Goal: Information Seeking & Learning: Learn about a topic

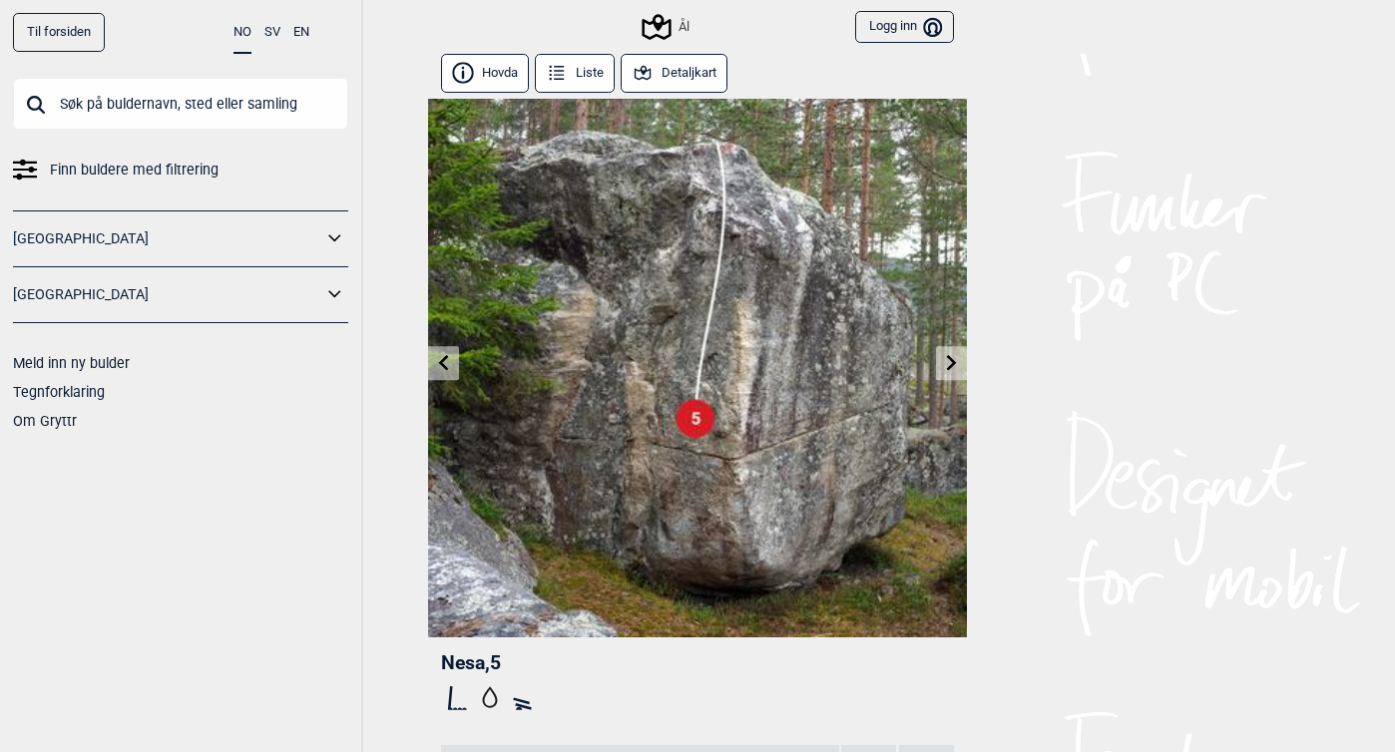
click at [596, 82] on button "Liste" at bounding box center [575, 73] width 80 height 39
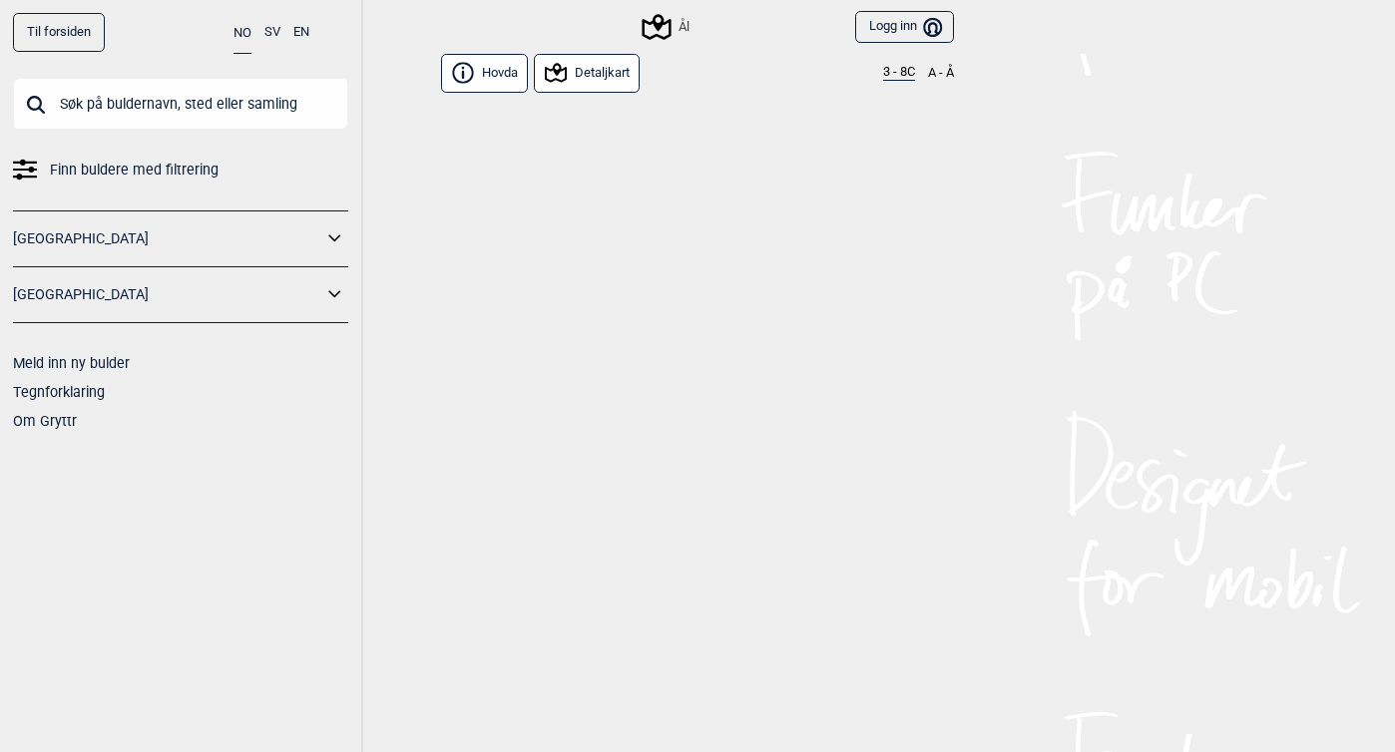
scroll to position [8352, 0]
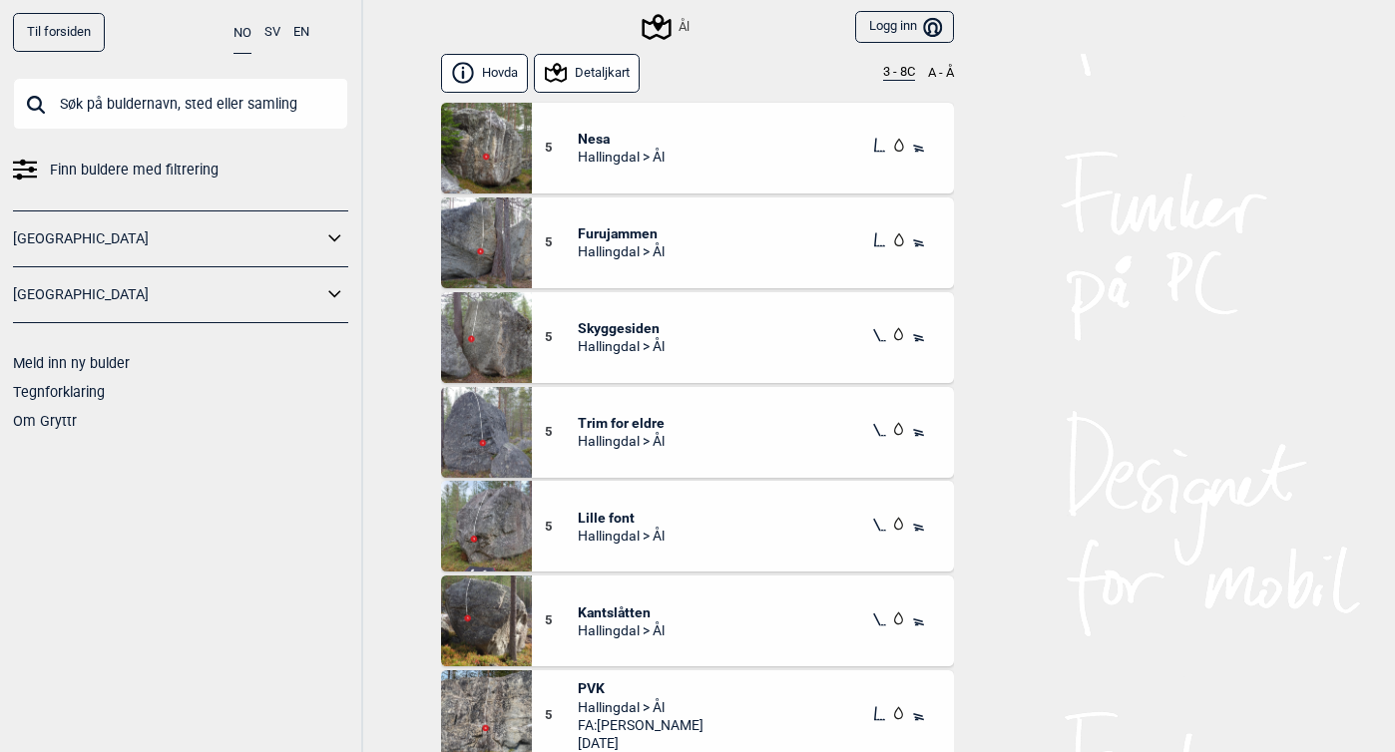
click at [900, 71] on button "3 - 8C" at bounding box center [899, 73] width 32 height 16
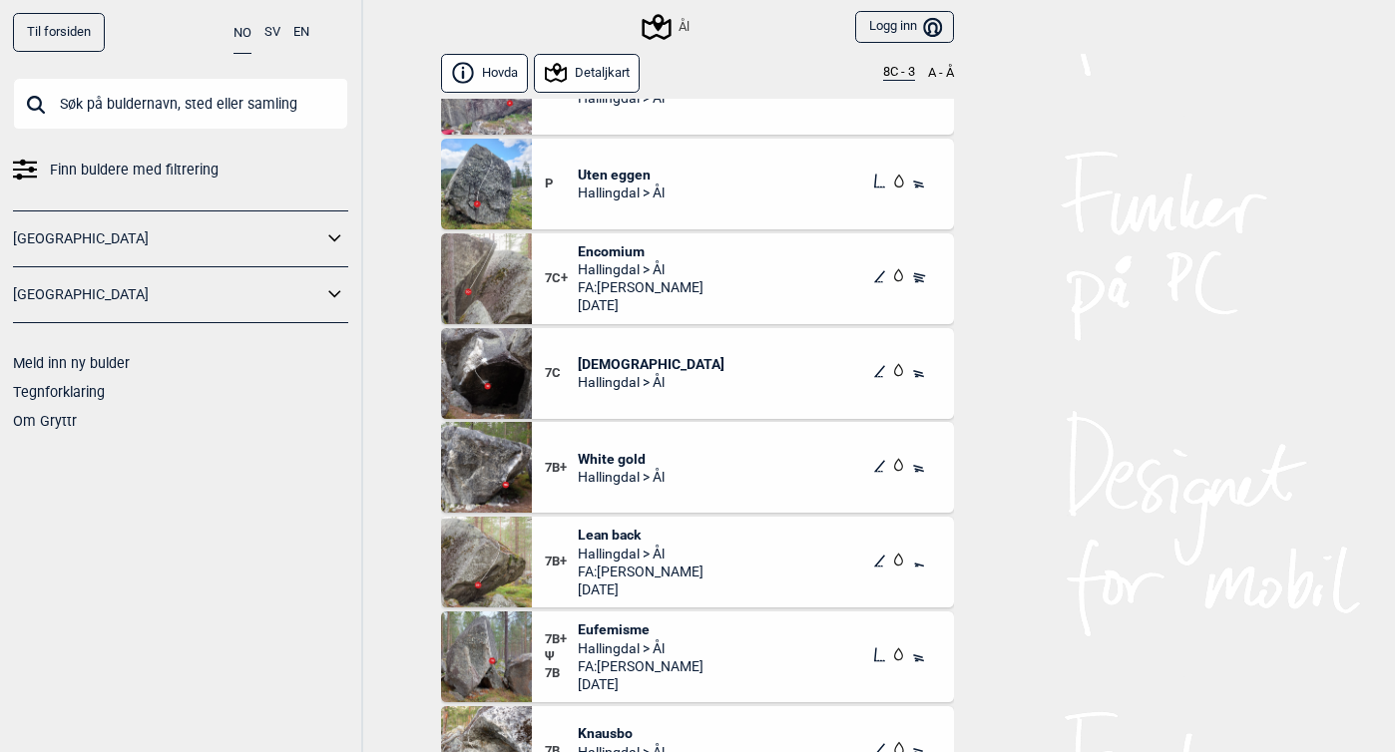
scroll to position [328, 0]
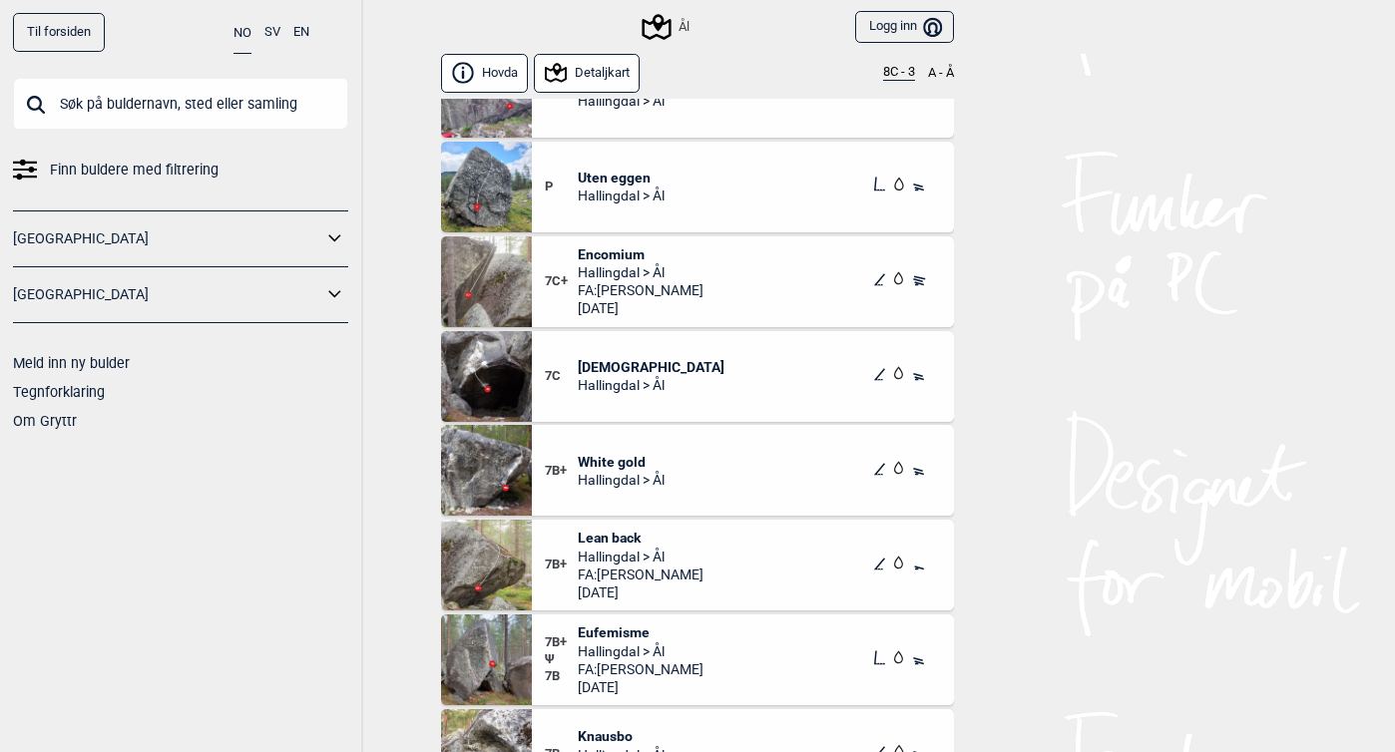
click at [605, 366] on span "[DEMOGRAPHIC_DATA]" at bounding box center [651, 367] width 147 height 18
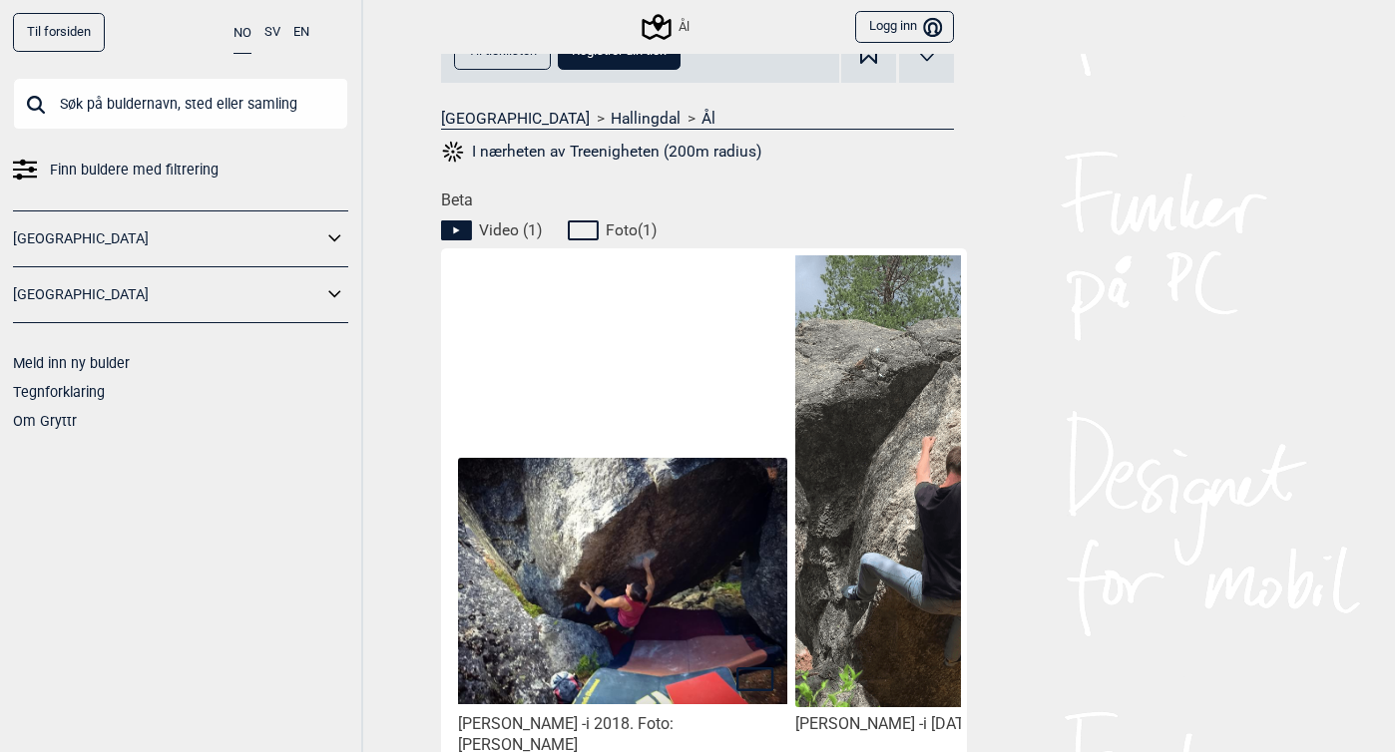
scroll to position [773, 0]
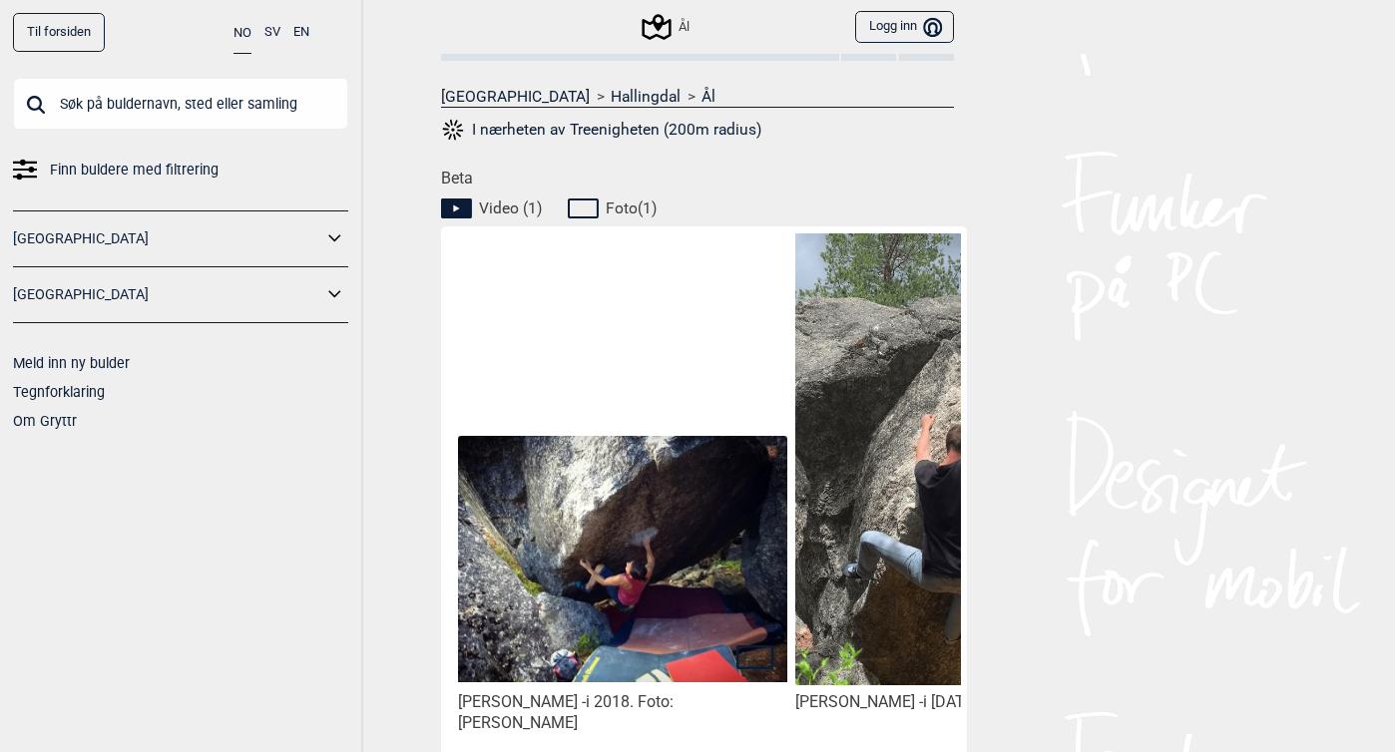
click at [633, 558] on img at bounding box center [622, 559] width 329 height 246
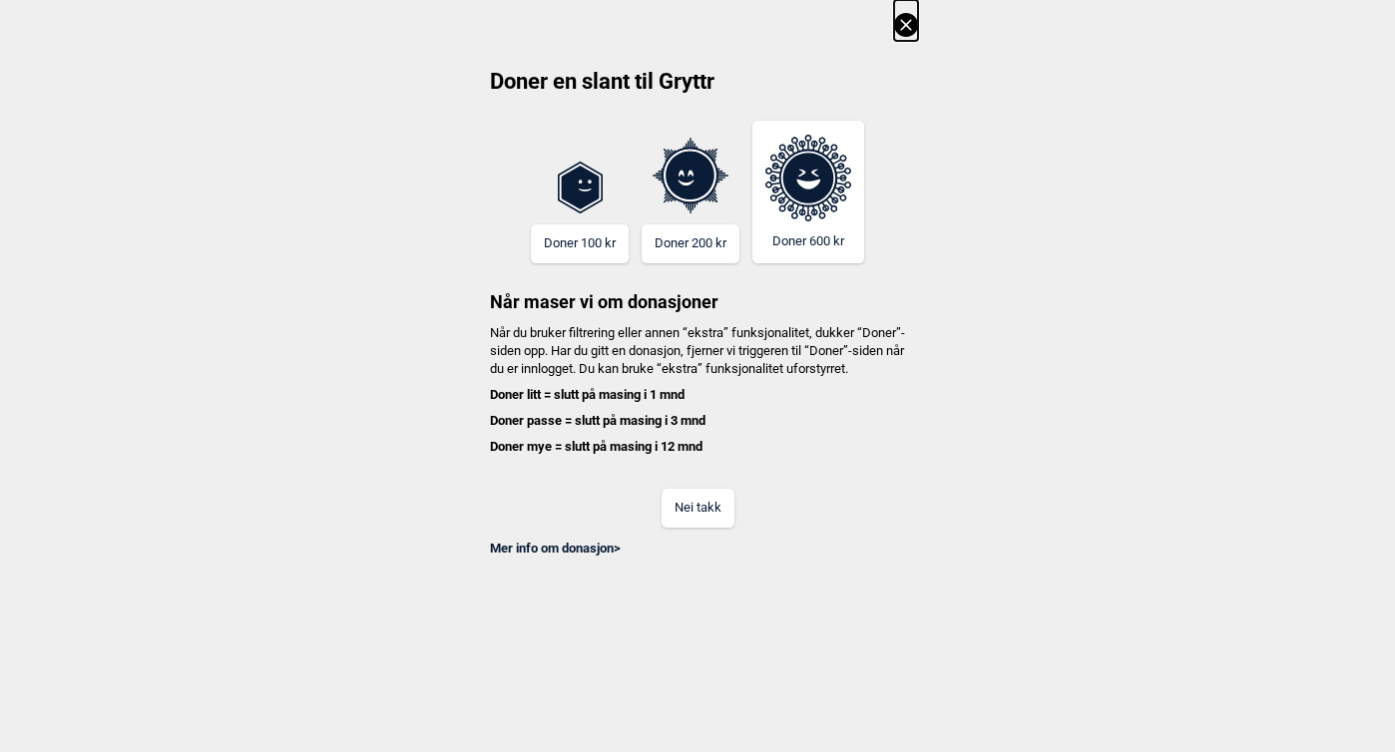
click at [708, 528] on button "Nei takk" at bounding box center [697, 508] width 73 height 39
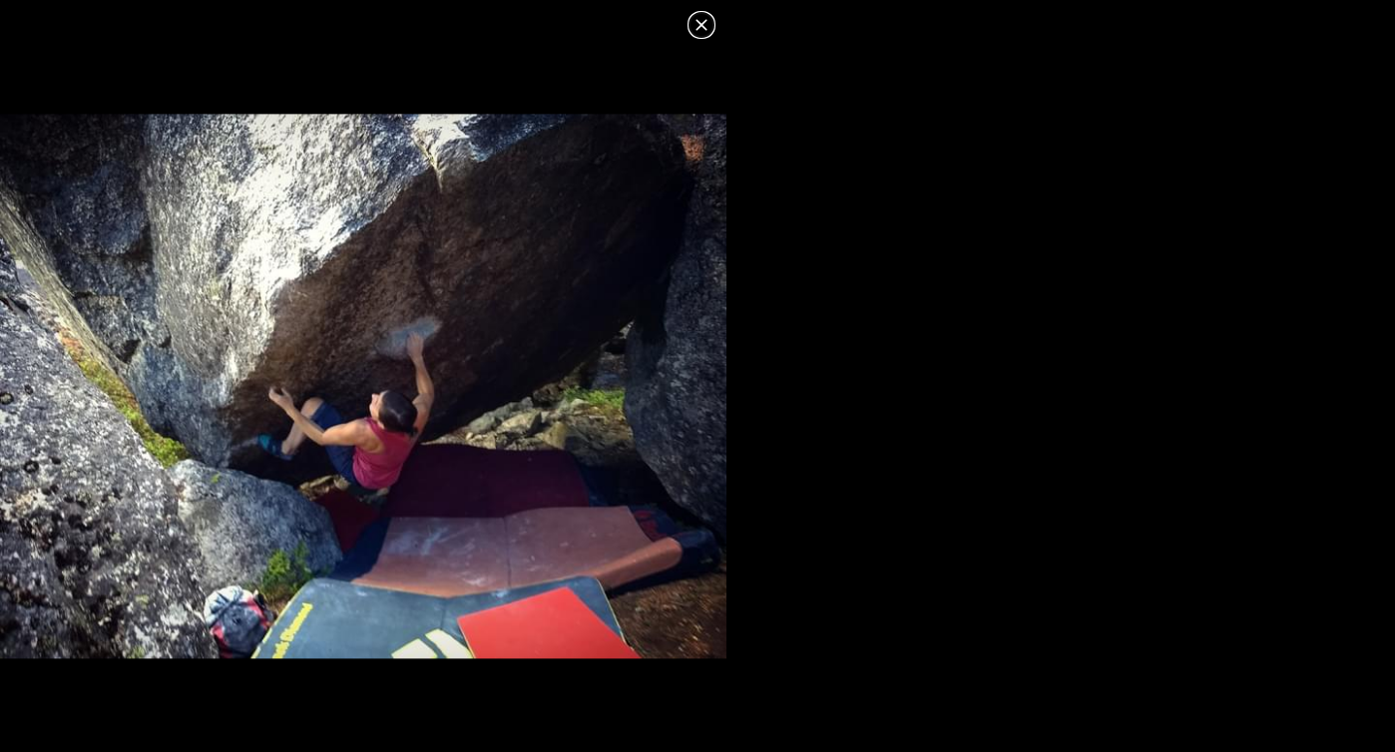
click at [699, 22] on icon at bounding box center [700, 24] width 11 height 11
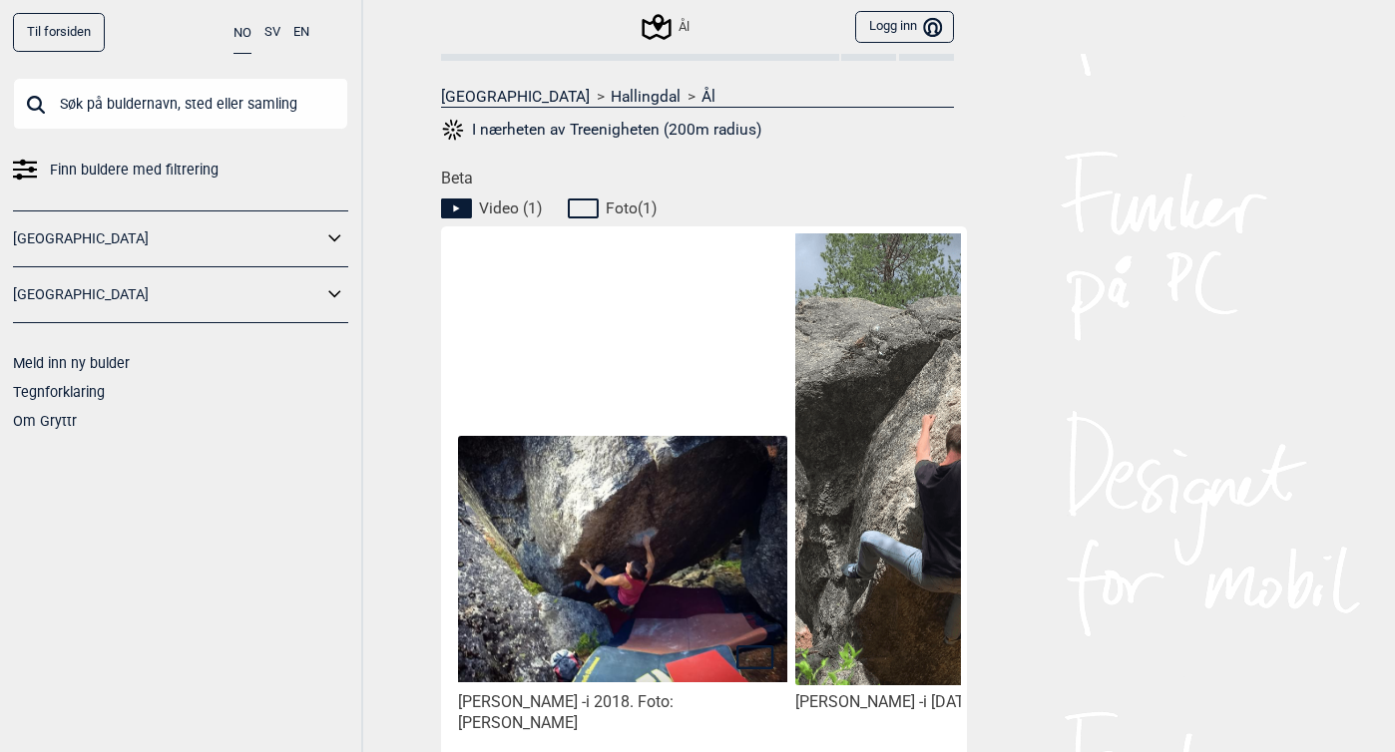
click at [900, 563] on img at bounding box center [959, 460] width 329 height 459
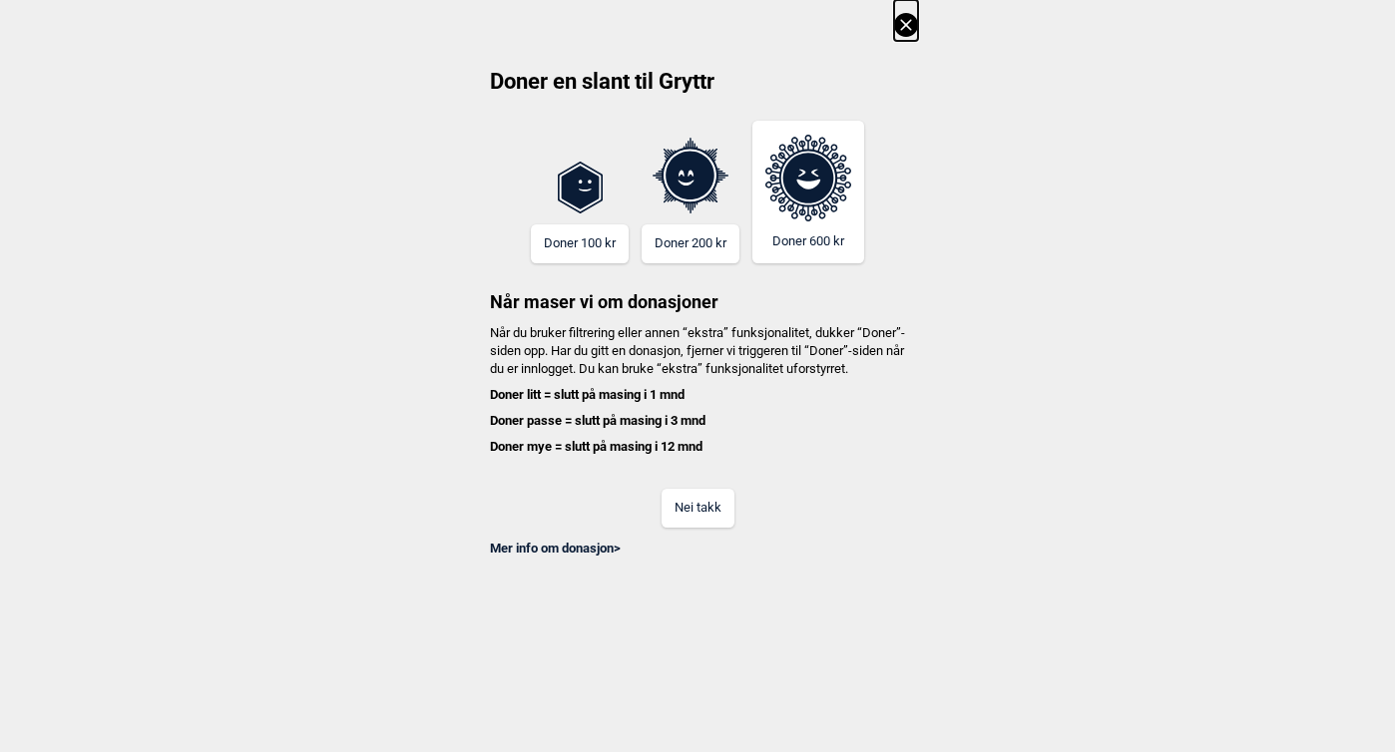
click at [701, 522] on button "Nei takk" at bounding box center [697, 508] width 73 height 39
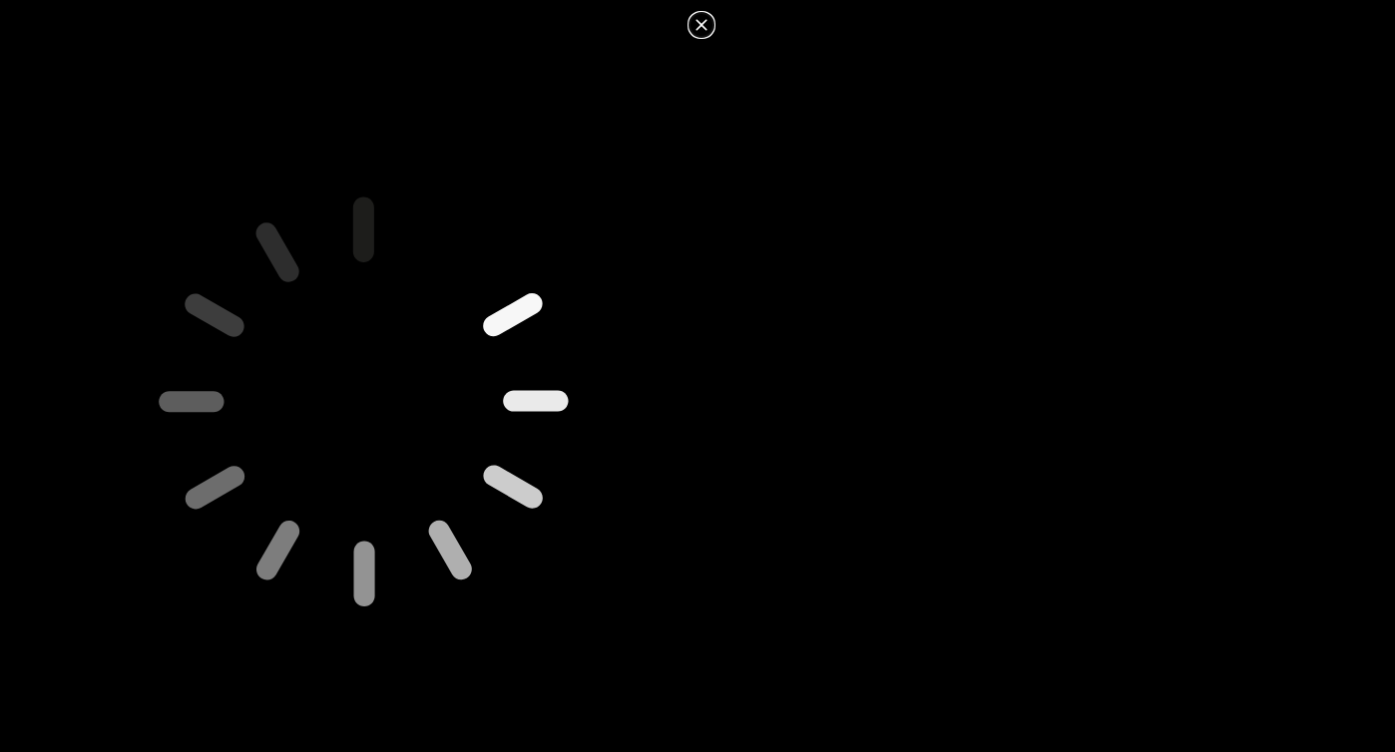
click at [321, 413] on icon at bounding box center [362, 405] width 883 height 883
click at [701, 22] on icon at bounding box center [701, 25] width 24 height 24
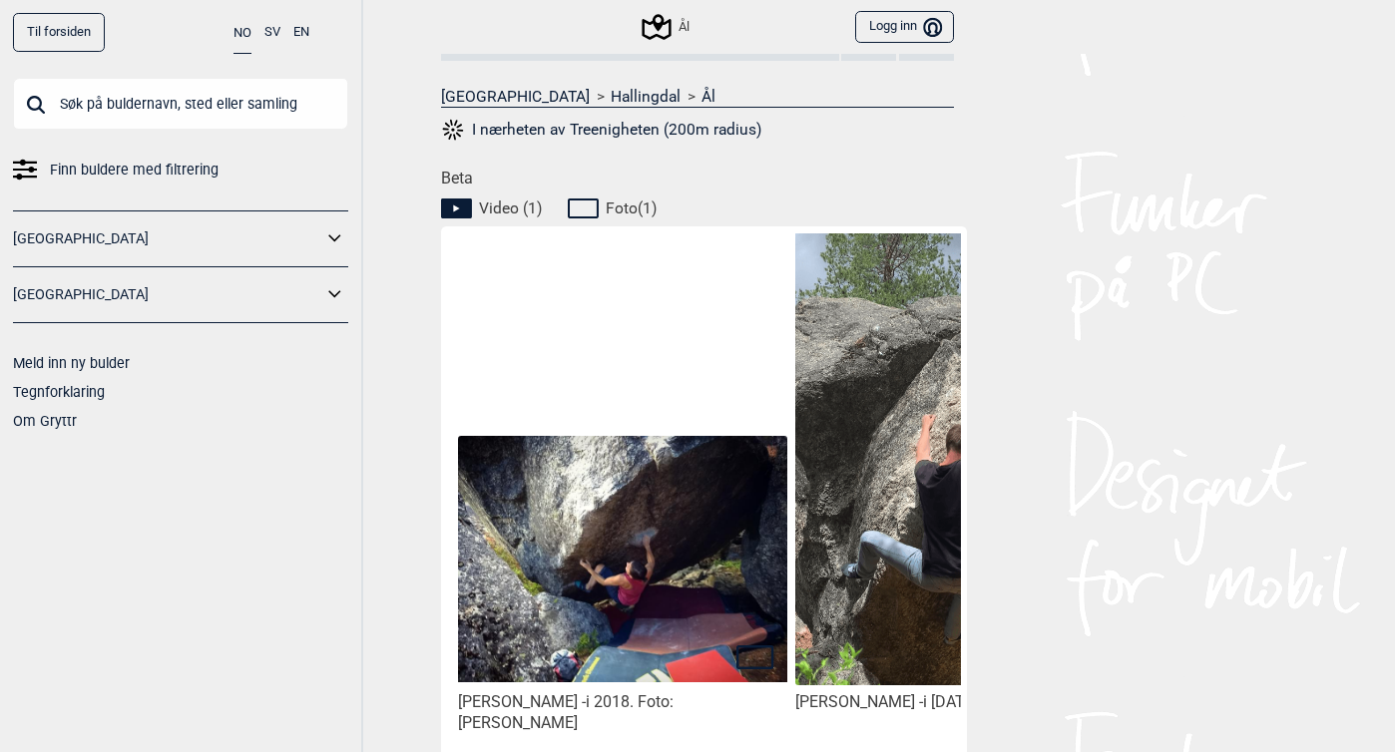
click at [469, 208] on icon at bounding box center [456, 209] width 31 height 20
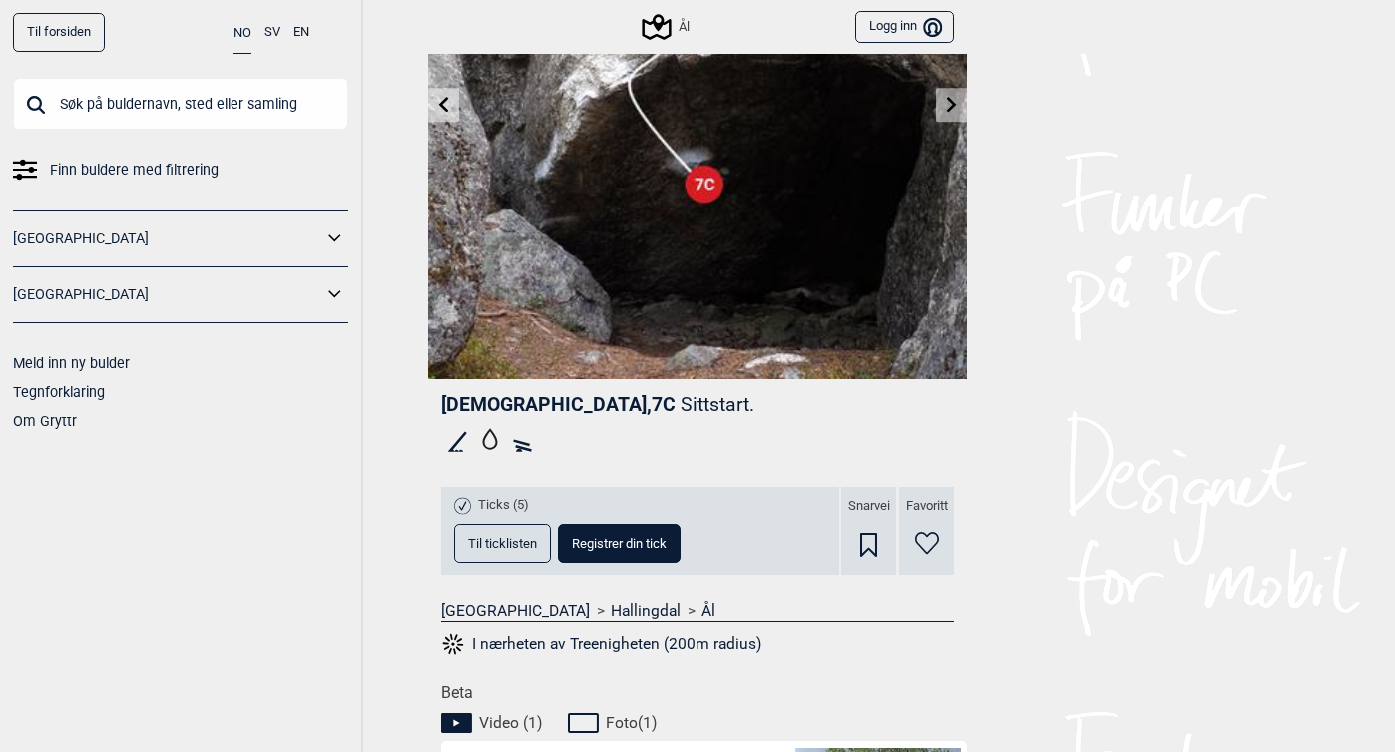
scroll to position [151, 0]
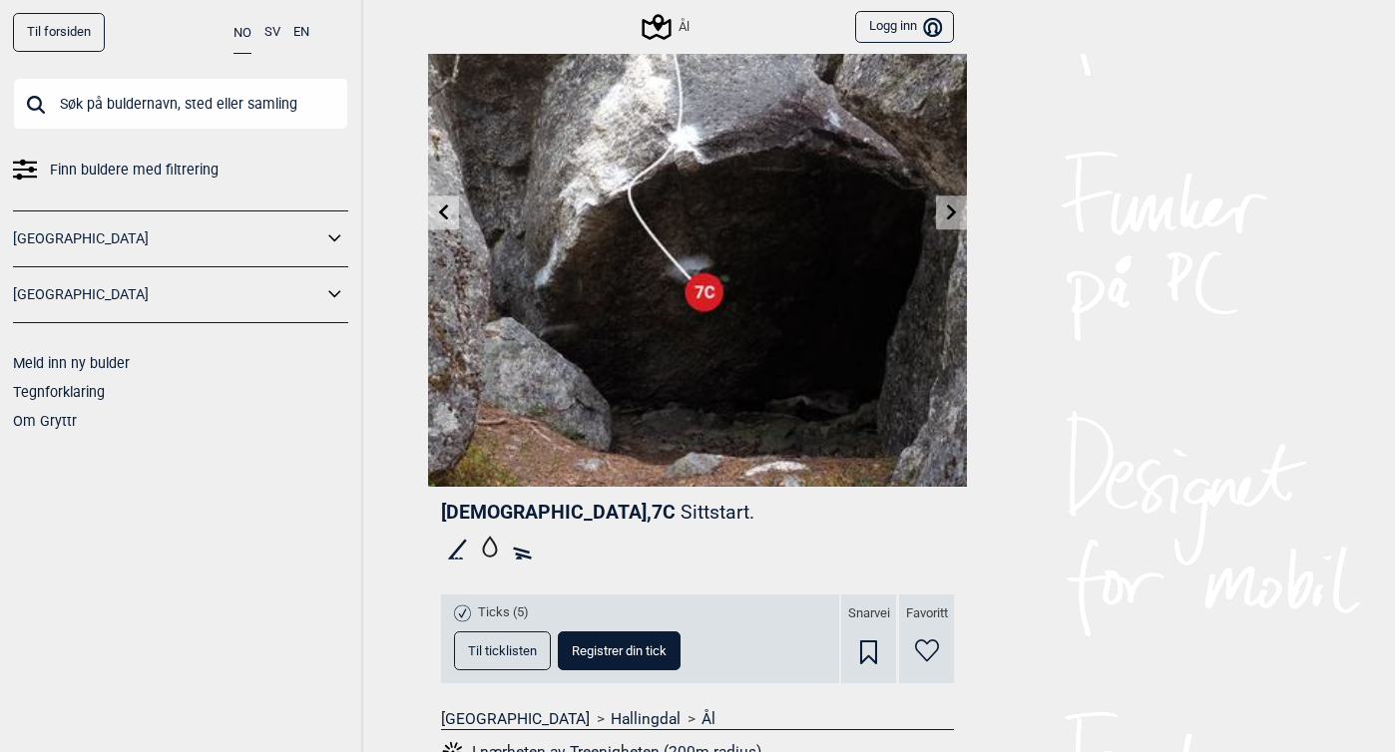
click at [954, 210] on icon at bounding box center [952, 212] width 10 height 16
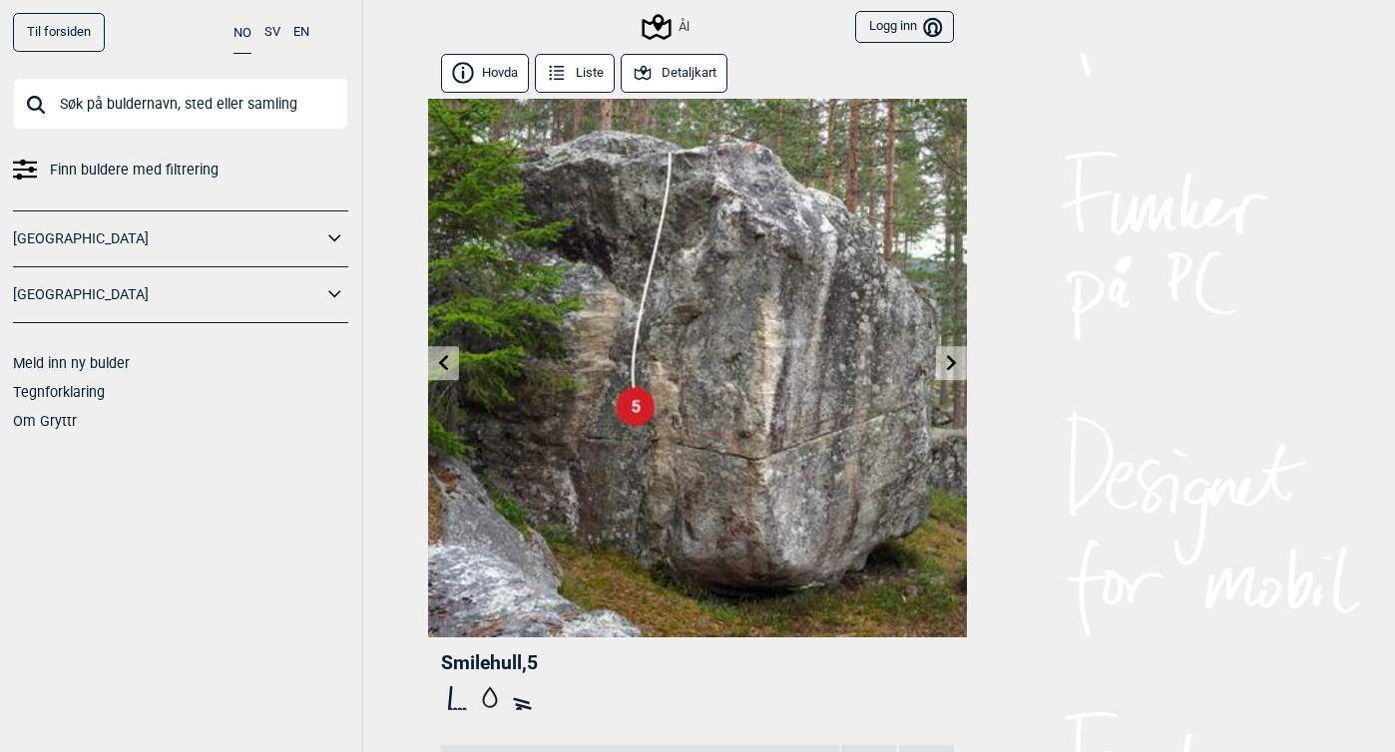
click at [441, 359] on icon at bounding box center [444, 362] width 16 height 16
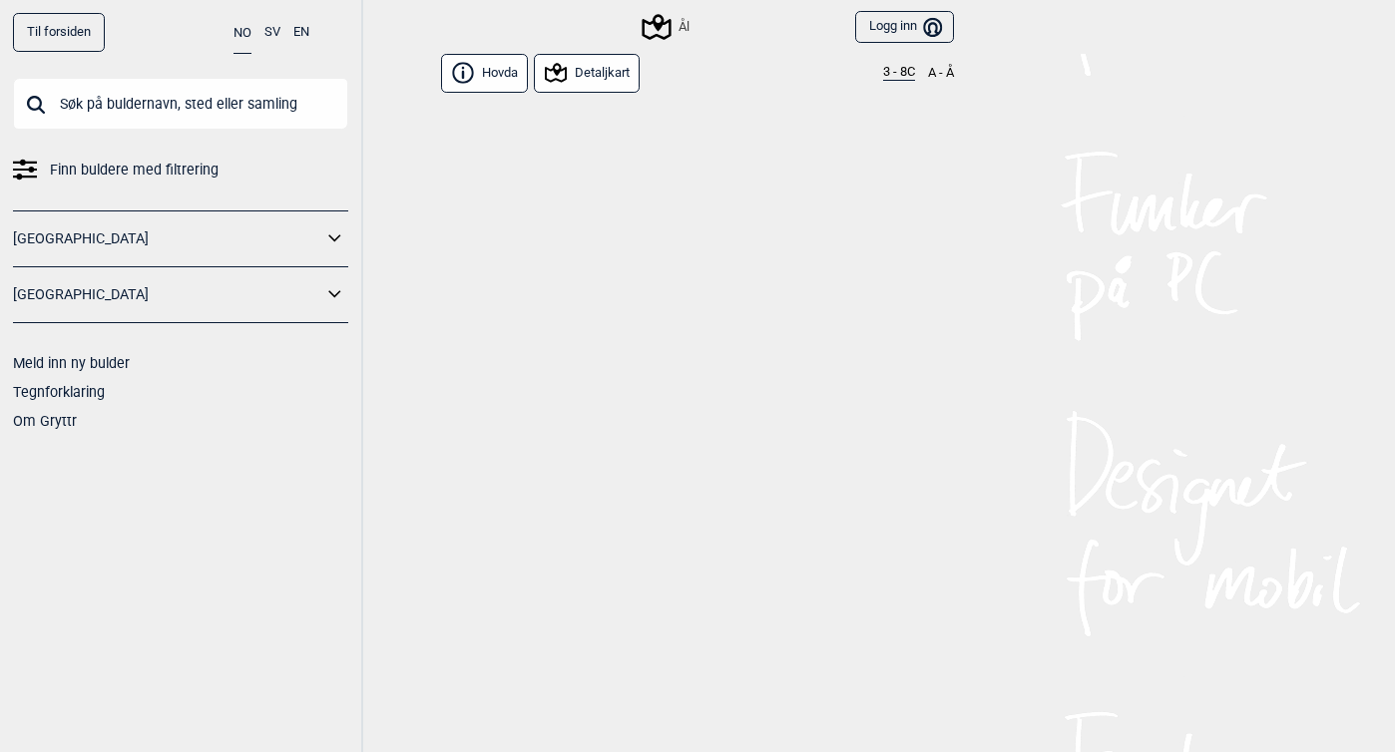
scroll to position [8352, 0]
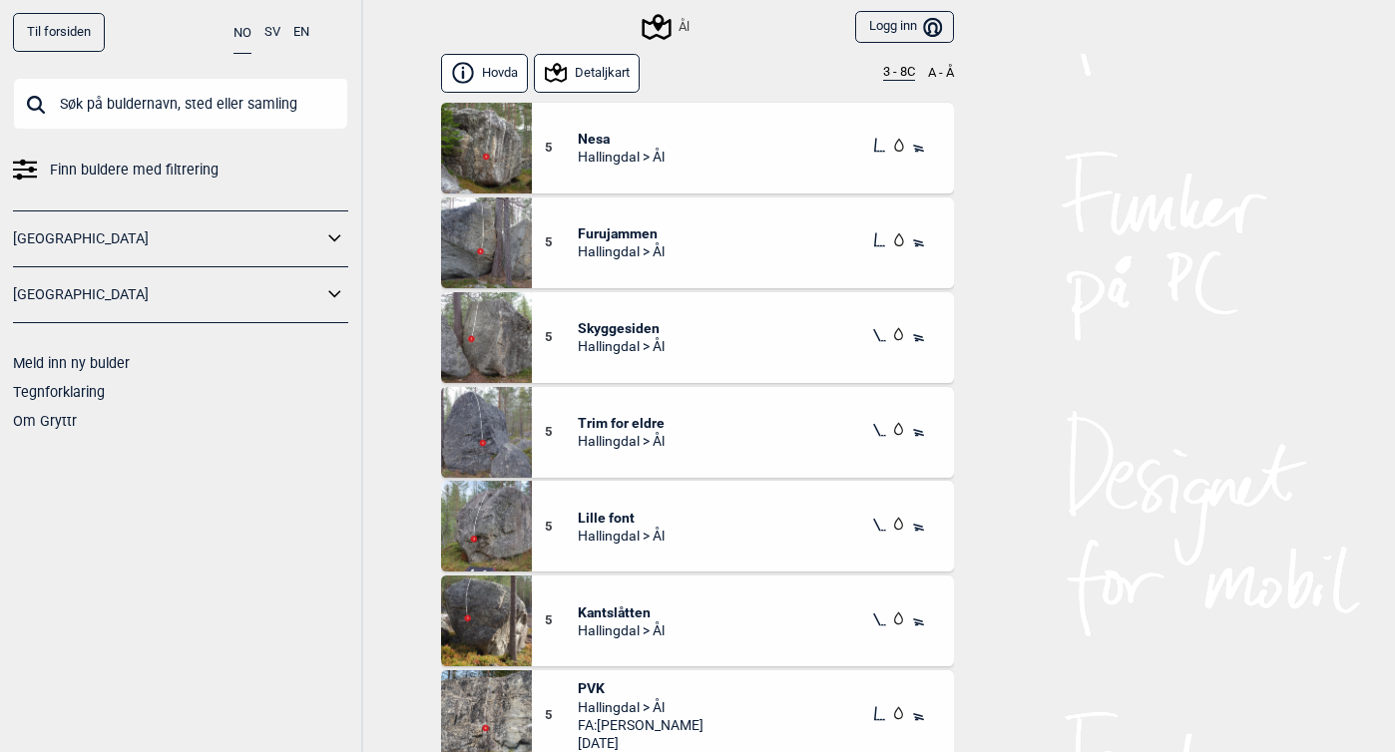
click at [907, 71] on button "3 - 8C" at bounding box center [899, 73] width 32 height 16
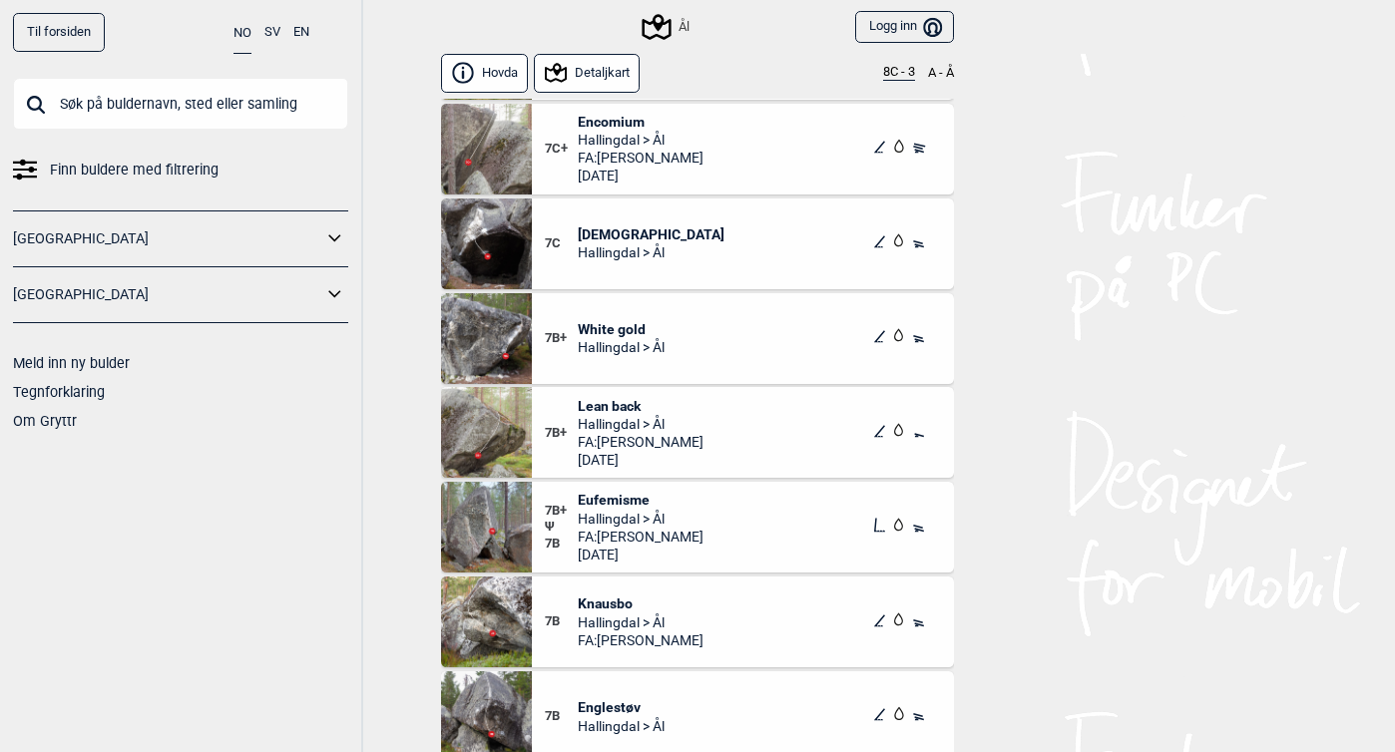
scroll to position [459, 0]
click at [610, 520] on span "Hallingdal > Ål" at bounding box center [641, 517] width 126 height 18
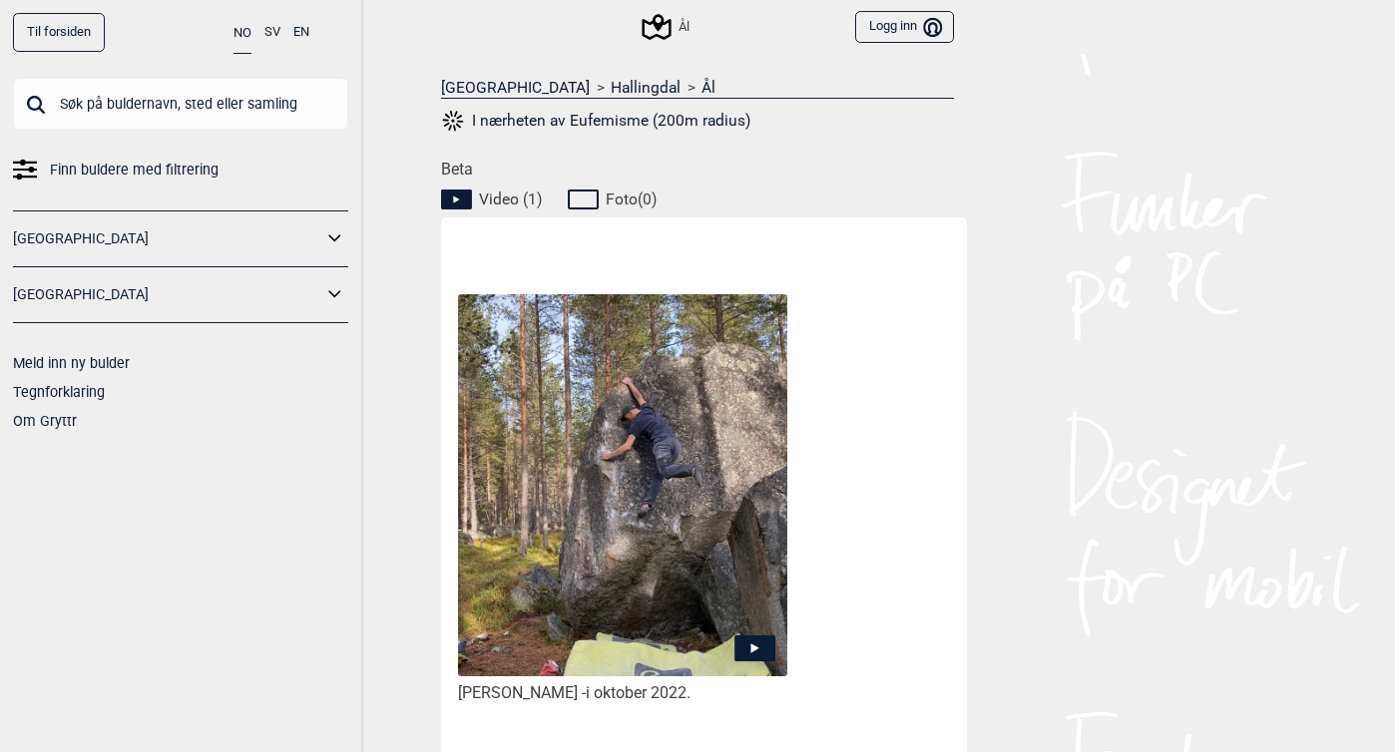
scroll to position [839, 0]
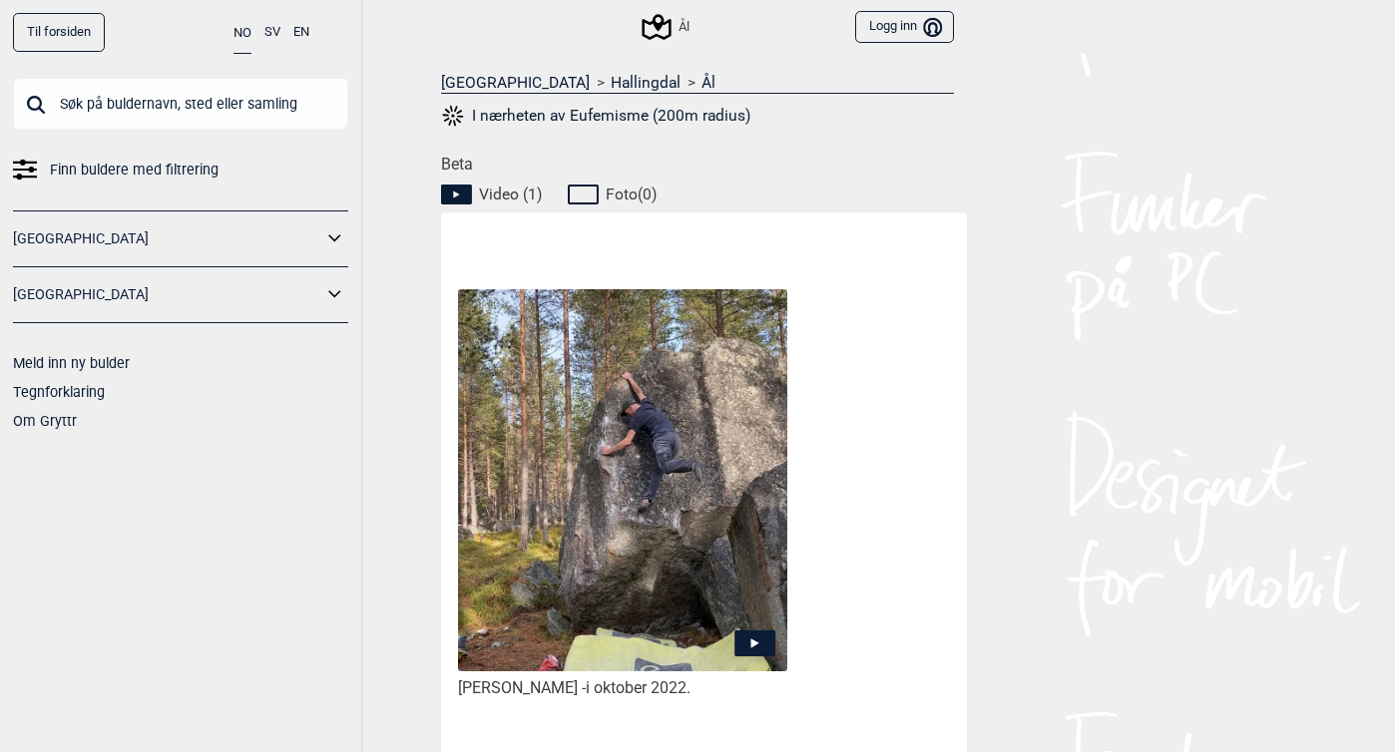
click at [752, 642] on icon at bounding box center [755, 643] width 8 height 10
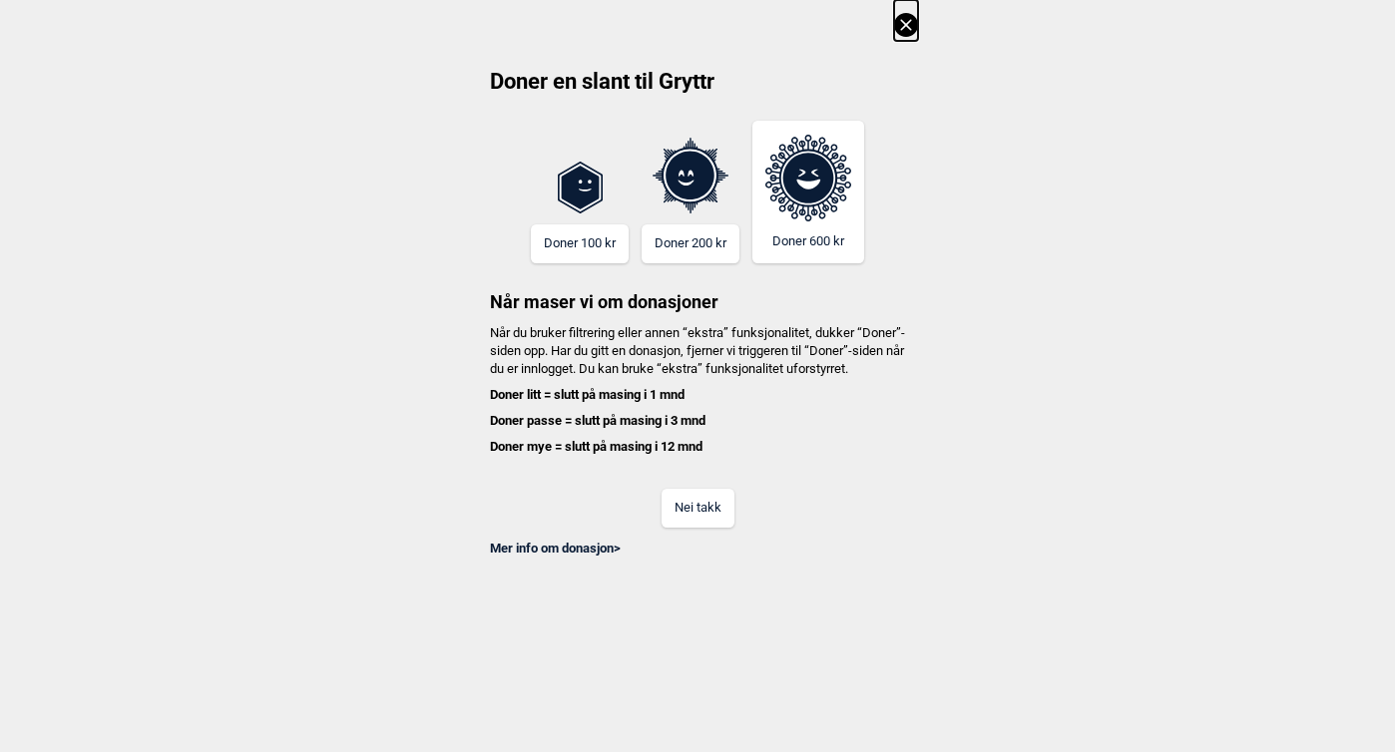
click at [696, 528] on button "Nei takk" at bounding box center [697, 508] width 73 height 39
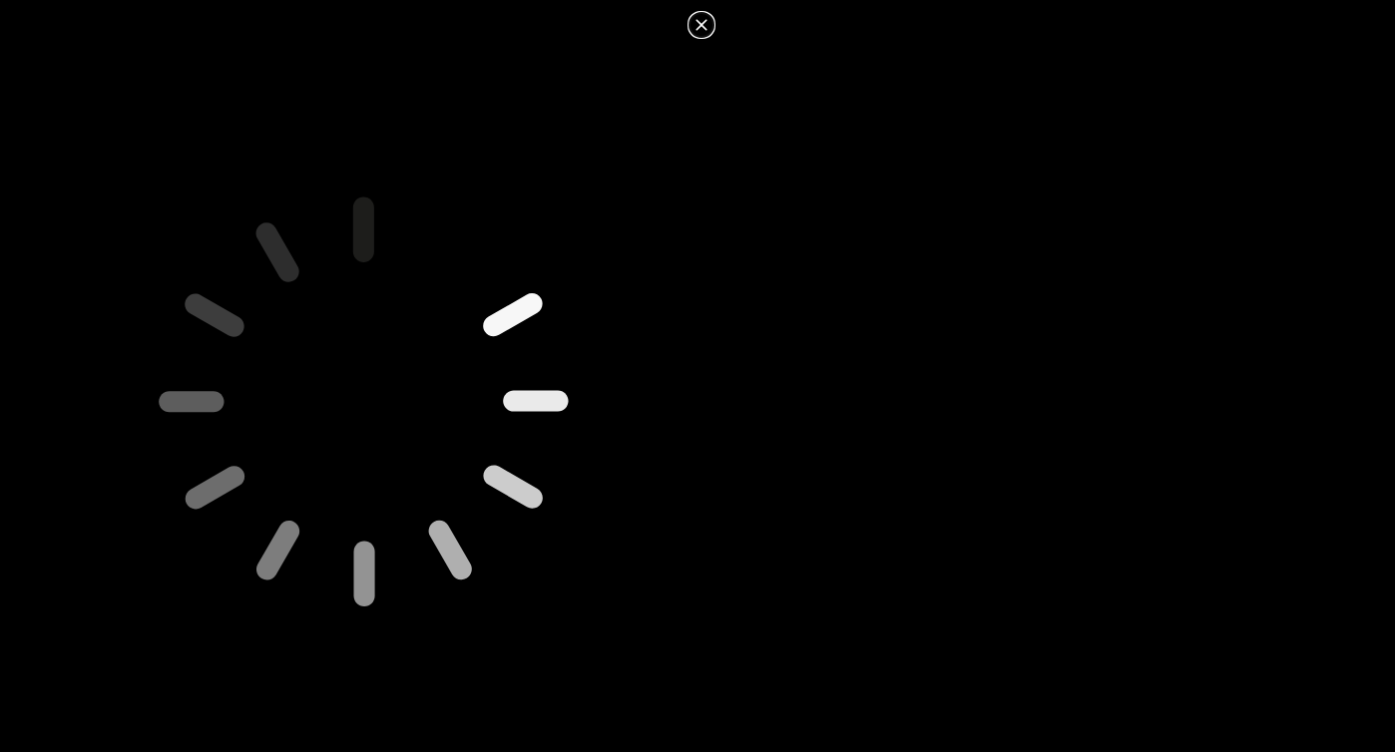
click at [703, 24] on icon at bounding box center [701, 25] width 24 height 24
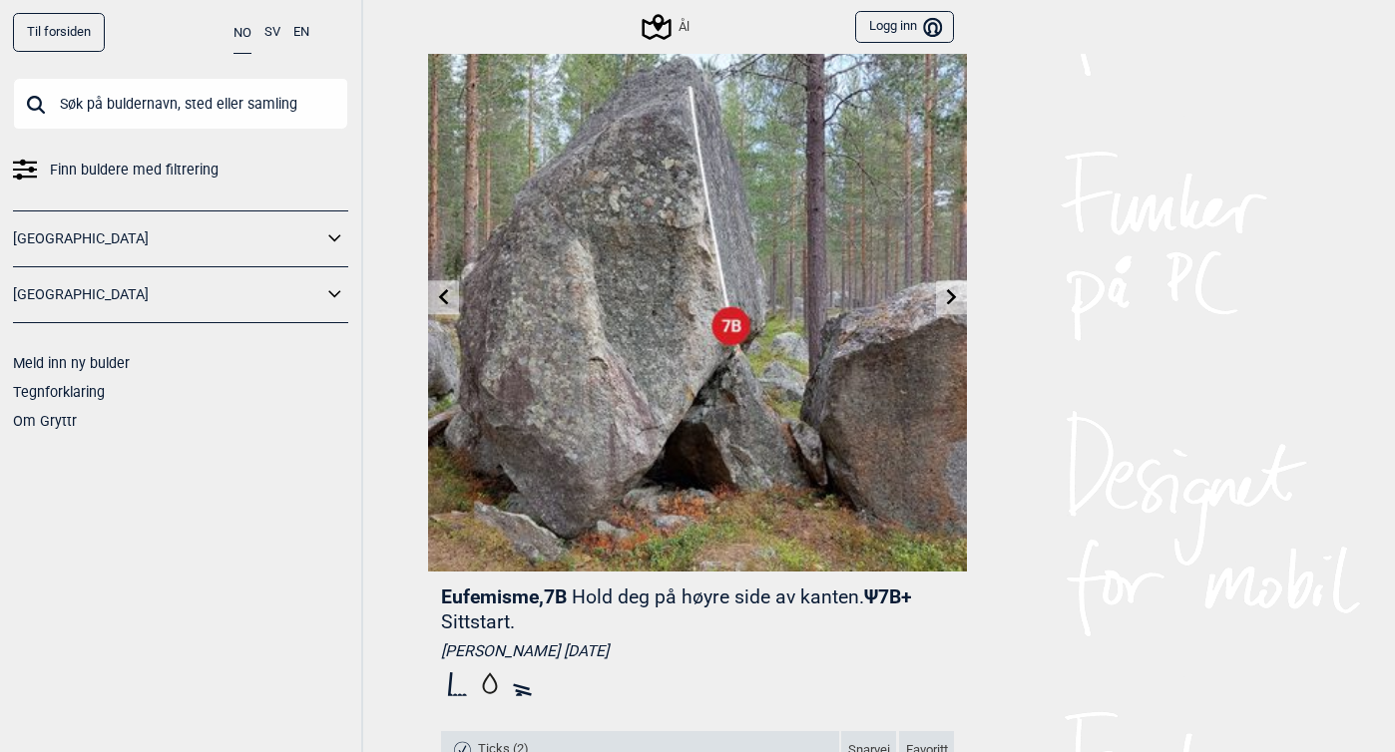
scroll to position [0, 0]
